Goal: Task Accomplishment & Management: Use online tool/utility

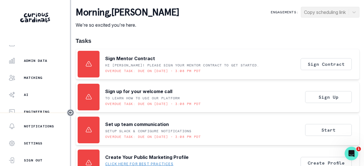
scroll to position [182, 0]
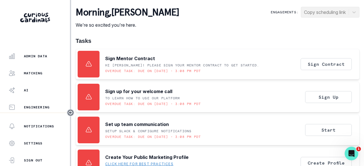
click at [35, 59] on button "Admin Data" at bounding box center [35, 56] width 70 height 11
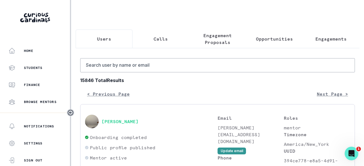
click at [322, 39] on p "Engagements" at bounding box center [330, 39] width 31 height 7
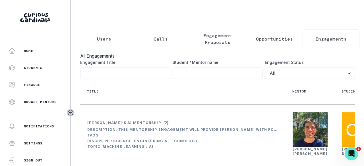
click at [227, 78] on input "Engagement Title" at bounding box center [217, 73] width 90 height 11
type input "[PERSON_NAME]"
click button "submit" at bounding box center [0, 0] width 0 height 0
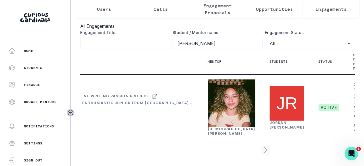
scroll to position [0, 95]
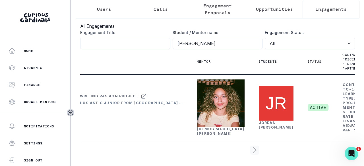
click at [203, 127] on link "[DEMOGRAPHIC_DATA][PERSON_NAME]" at bounding box center [220, 131] width 47 height 9
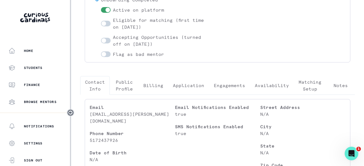
click at [228, 86] on p "Engagements" at bounding box center [229, 85] width 31 height 7
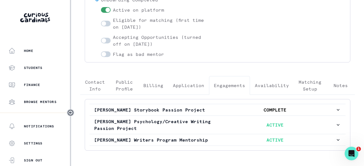
scroll to position [114, 0]
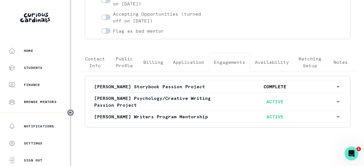
click at [215, 98] on p "ACTIVE" at bounding box center [275, 101] width 120 height 7
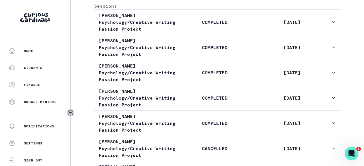
scroll to position [370, 0]
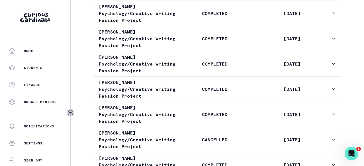
click at [199, 26] on button "[PERSON_NAME] Psychology/Creative Writing Passion Project COMPLETED [DATE]" at bounding box center [217, 13] width 247 height 25
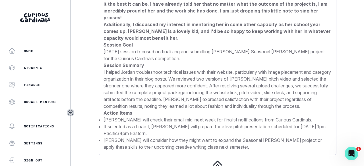
scroll to position [711, 0]
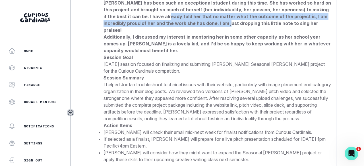
drag, startPoint x: 156, startPoint y: 35, endPoint x: 205, endPoint y: 40, distance: 49.5
click at [205, 33] on strong "[PERSON_NAME] has been such an exceptional student during this time. She has wo…" at bounding box center [216, 16] width 227 height 33
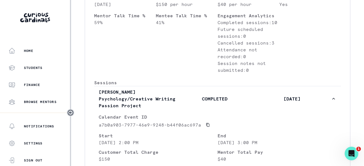
scroll to position [313, 0]
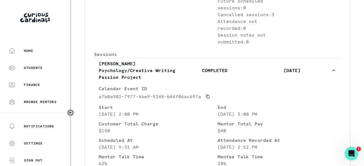
click at [203, 74] on p "COMPLETED" at bounding box center [214, 70] width 77 height 7
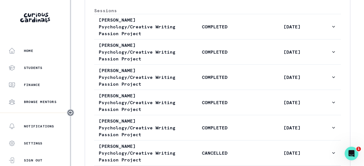
scroll to position [369, 0]
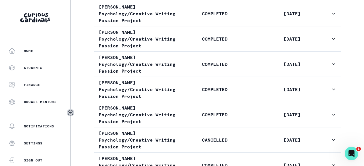
click at [181, 17] on p "COMPLETED" at bounding box center [214, 13] width 77 height 7
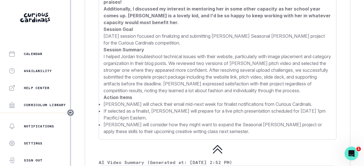
scroll to position [182, 0]
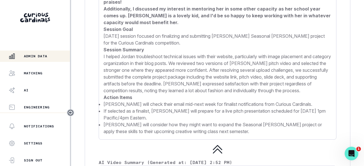
click at [32, 58] on p "Admin Data" at bounding box center [35, 56] width 23 height 5
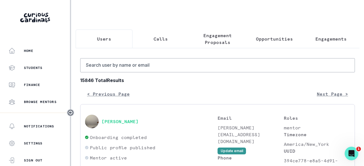
click at [322, 37] on p "Engagements" at bounding box center [330, 39] width 31 height 7
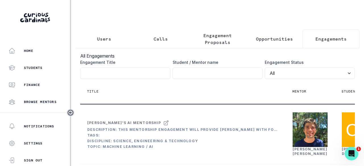
click at [215, 77] on input "Engagement Title" at bounding box center [217, 73] width 90 height 11
paste input "[PERSON_NAME]"
type input "[PERSON_NAME]"
click button "submit" at bounding box center [0, 0] width 0 height 0
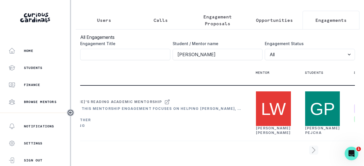
scroll to position [0, 96]
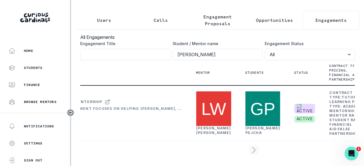
click at [201, 126] on link "[PERSON_NAME]" at bounding box center [213, 130] width 35 height 9
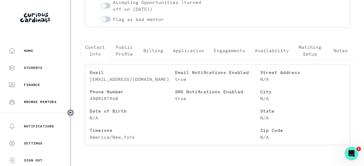
scroll to position [137, 0]
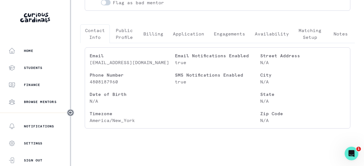
click at [231, 40] on button "Engagements" at bounding box center [229, 33] width 41 height 19
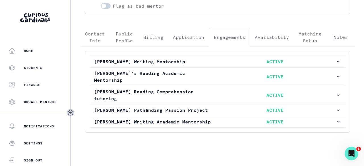
click at [226, 74] on p "ACTIVE" at bounding box center [275, 76] width 120 height 7
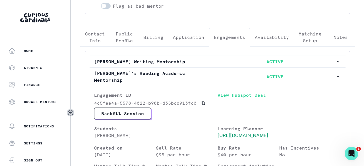
click at [218, 73] on p "ACTIVE" at bounding box center [275, 76] width 120 height 7
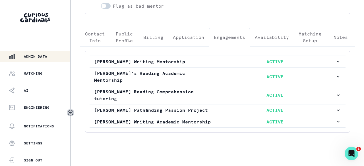
scroll to position [182, 0]
click at [40, 57] on p "Admin Data" at bounding box center [35, 56] width 23 height 5
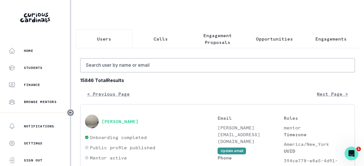
click at [106, 33] on button "Users" at bounding box center [104, 39] width 57 height 19
click at [120, 71] on input "Search user by name or email" at bounding box center [217, 65] width 274 height 14
paste input "[PERSON_NAME]"
type input "[PERSON_NAME]"
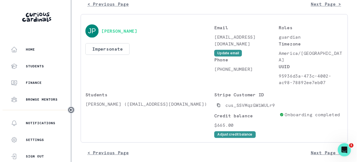
scroll to position [94, 0]
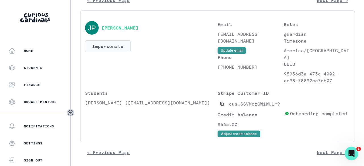
click at [113, 49] on button "Impersonate" at bounding box center [107, 46] width 45 height 12
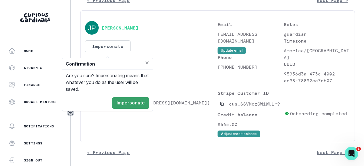
click at [138, 104] on button "Impersonate" at bounding box center [130, 102] width 37 height 11
